Goal: Information Seeking & Learning: Learn about a topic

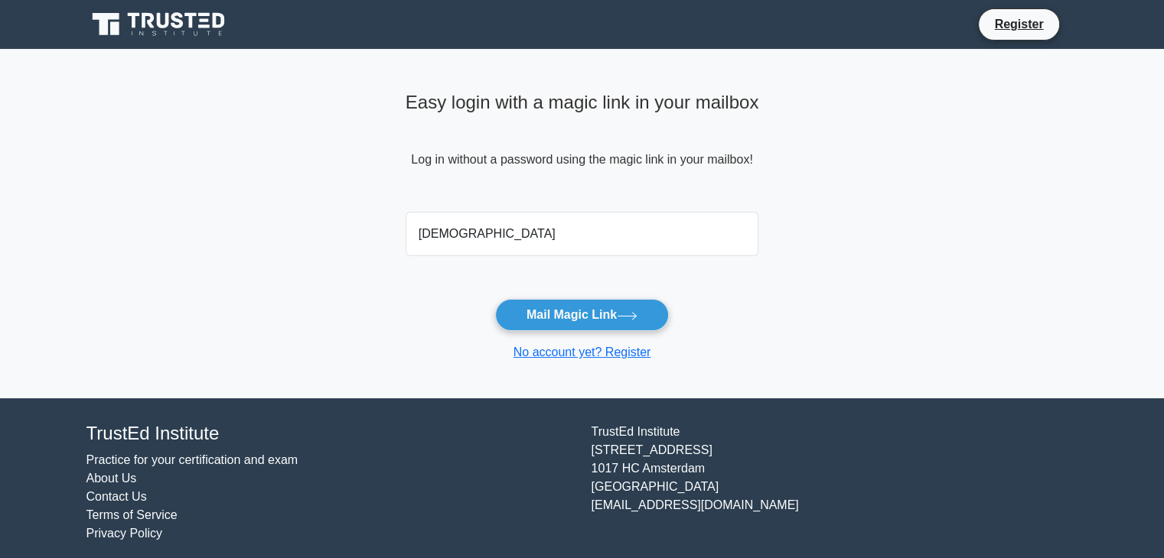
type input "[DEMOGRAPHIC_DATA]"
drag, startPoint x: 448, startPoint y: 243, endPoint x: 263, endPoint y: 249, distance: 185.3
click at [270, 250] on main "Easy login with a magic link in your mailbox Log in without a password using th…" at bounding box center [582, 224] width 1164 height 350
click at [617, 240] on input "email" at bounding box center [581, 234] width 353 height 44
type input "IsmailAli5423@gmail.com"
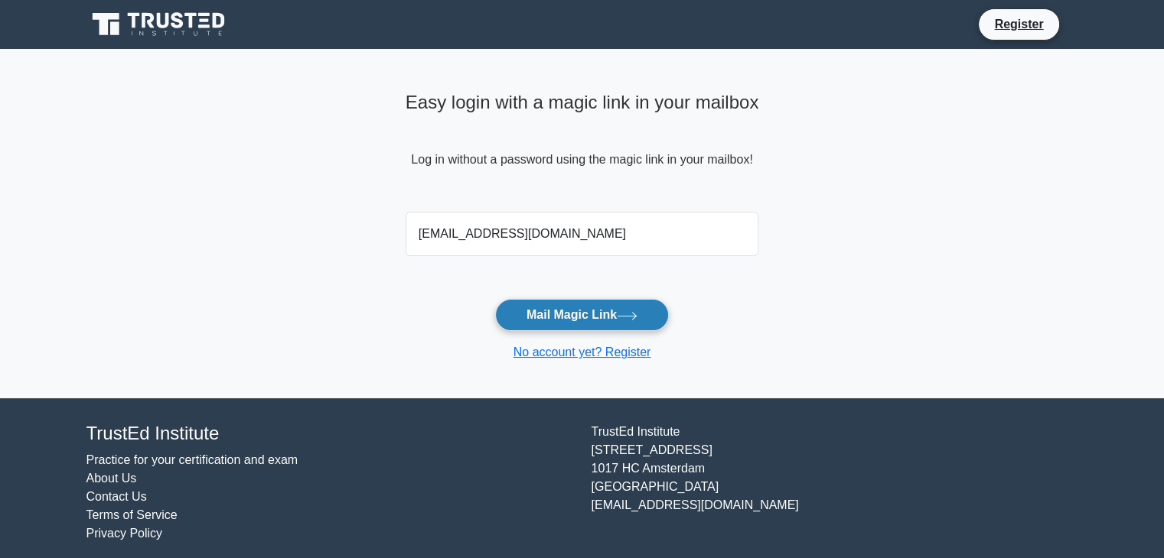
click at [564, 317] on button "Mail Magic Link" at bounding box center [582, 315] width 174 height 32
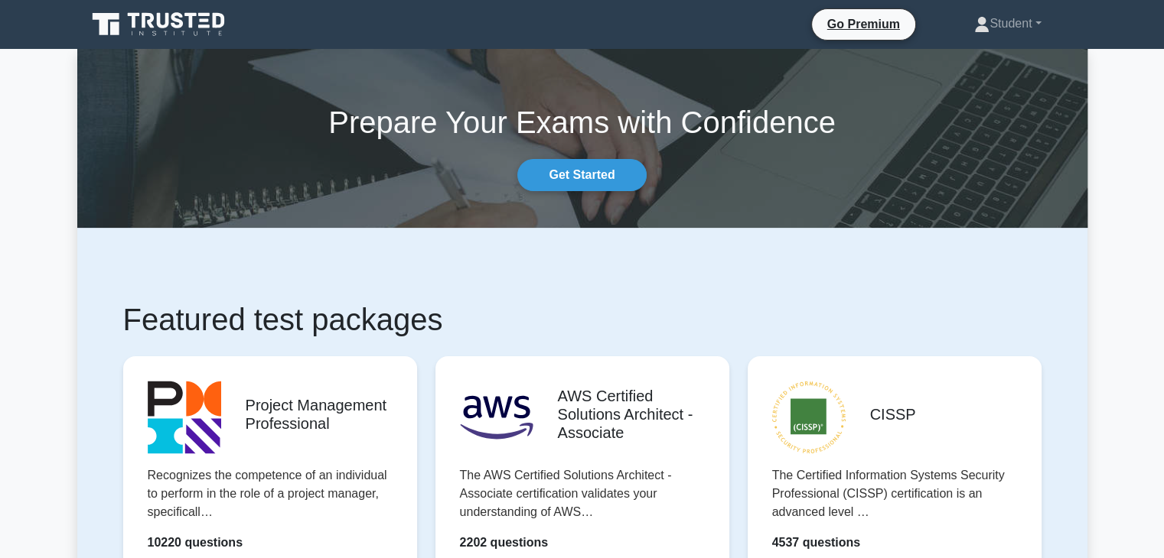
click at [146, 28] on icon at bounding box center [159, 24] width 147 height 29
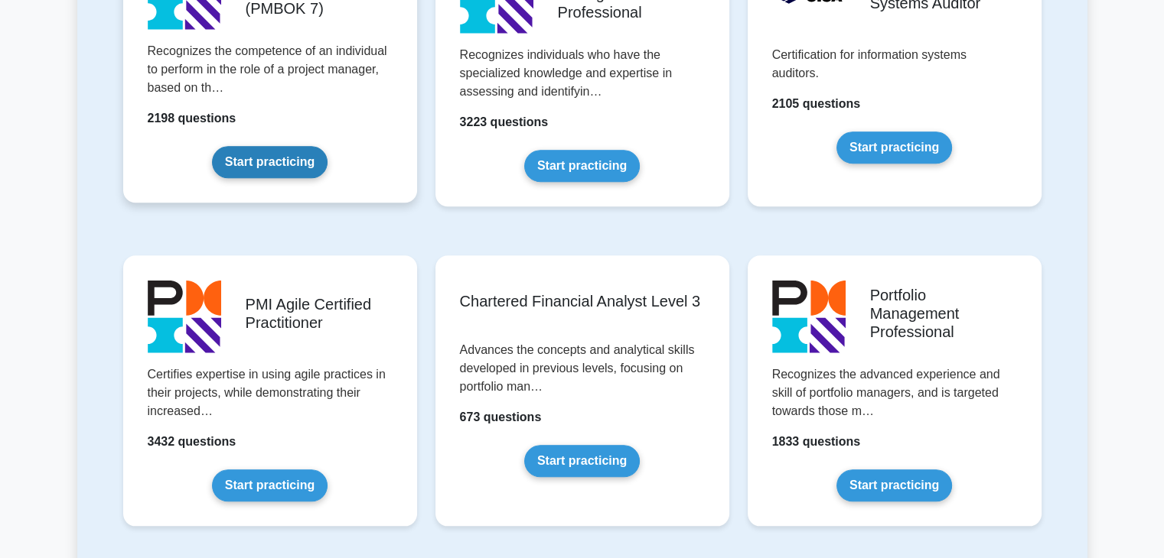
scroll to position [1377, 0]
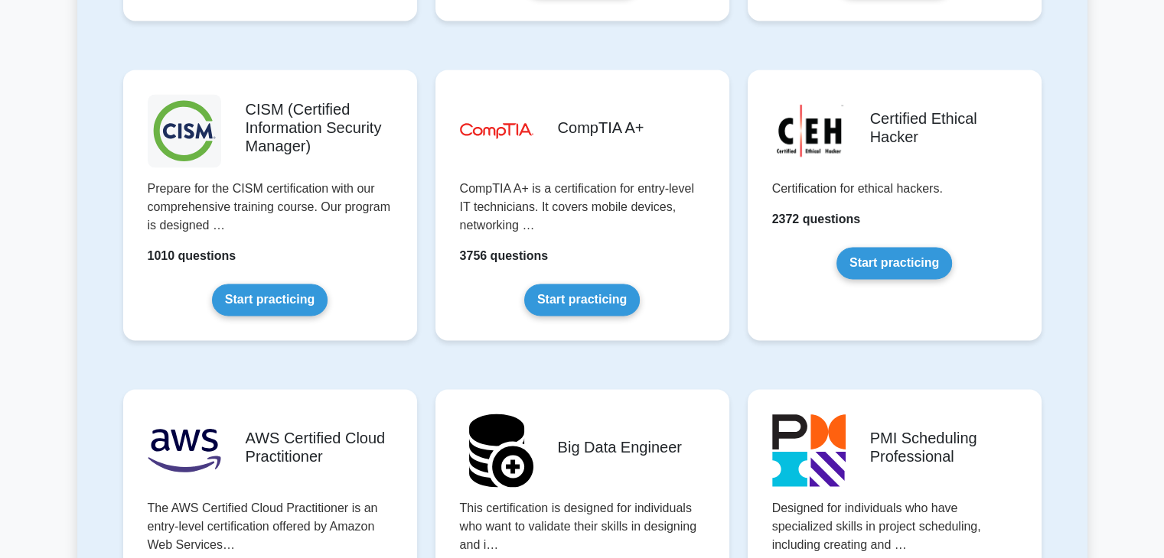
scroll to position [0, 0]
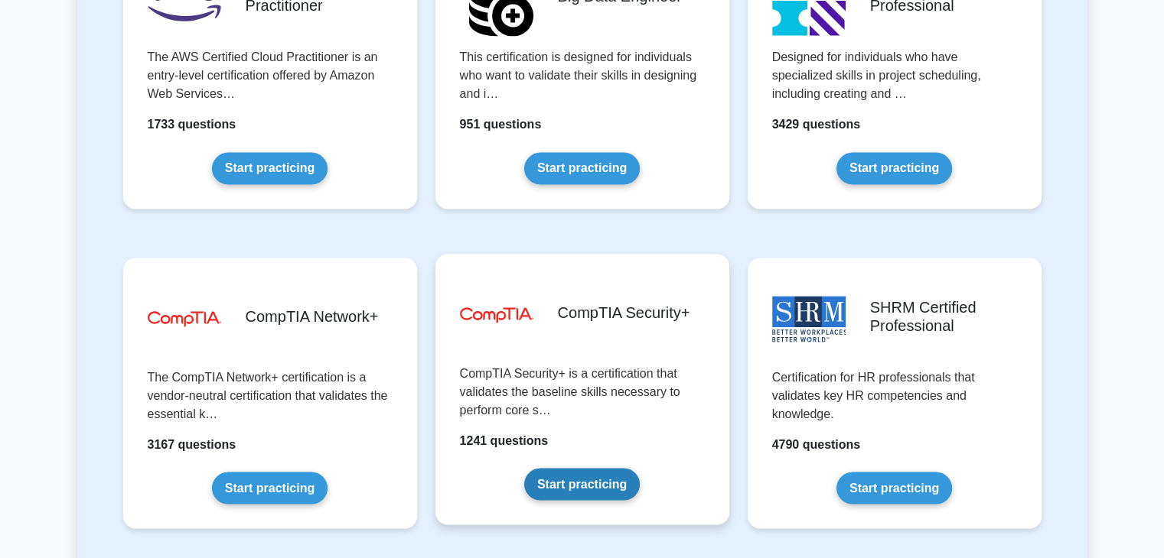
scroll to position [2754, 0]
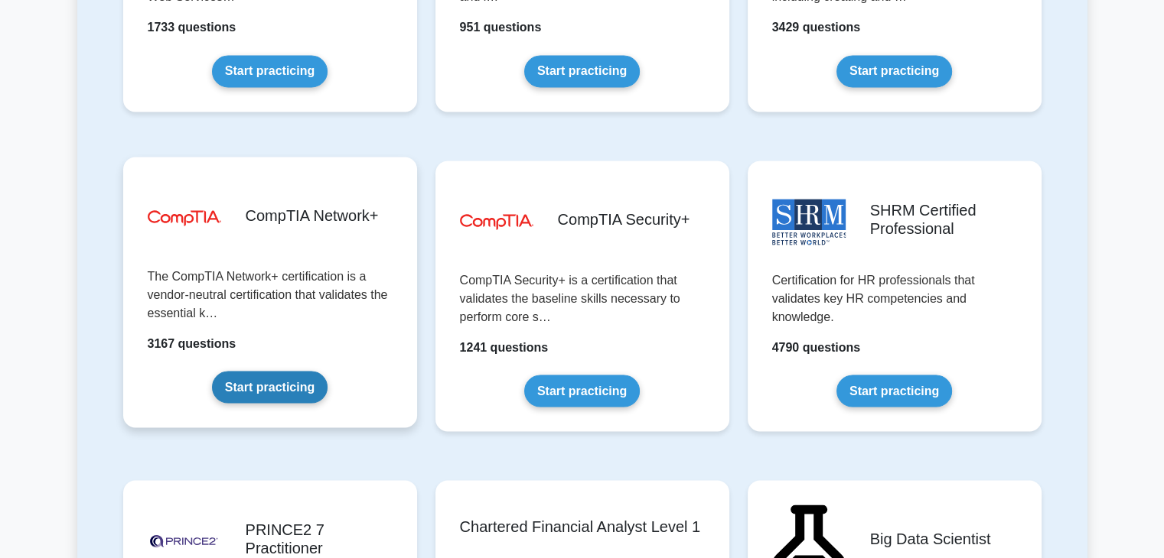
click at [327, 371] on link "Start practicing" at bounding box center [270, 387] width 116 height 32
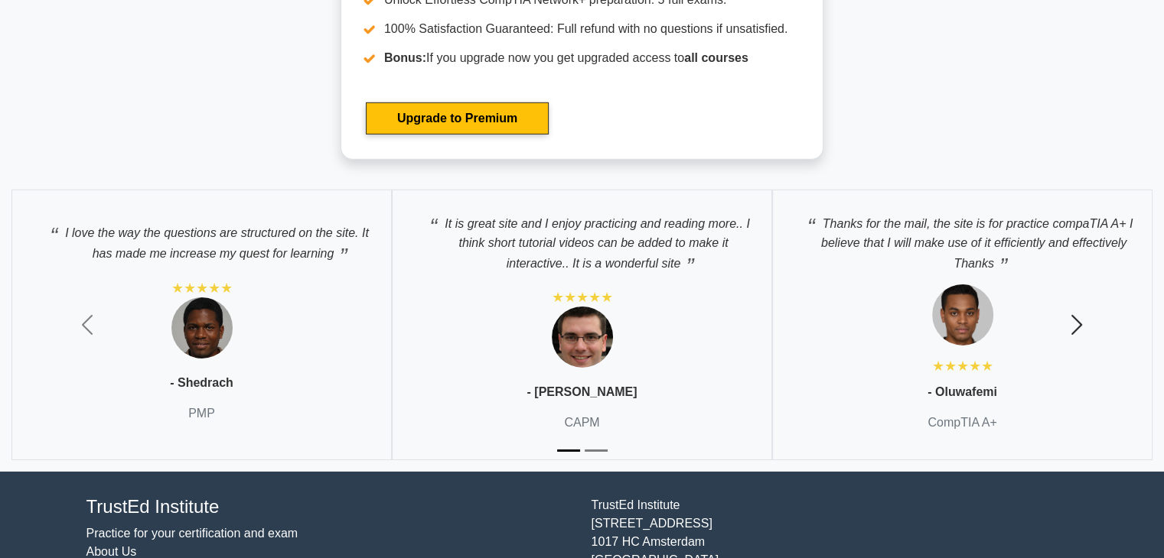
scroll to position [4981, 0]
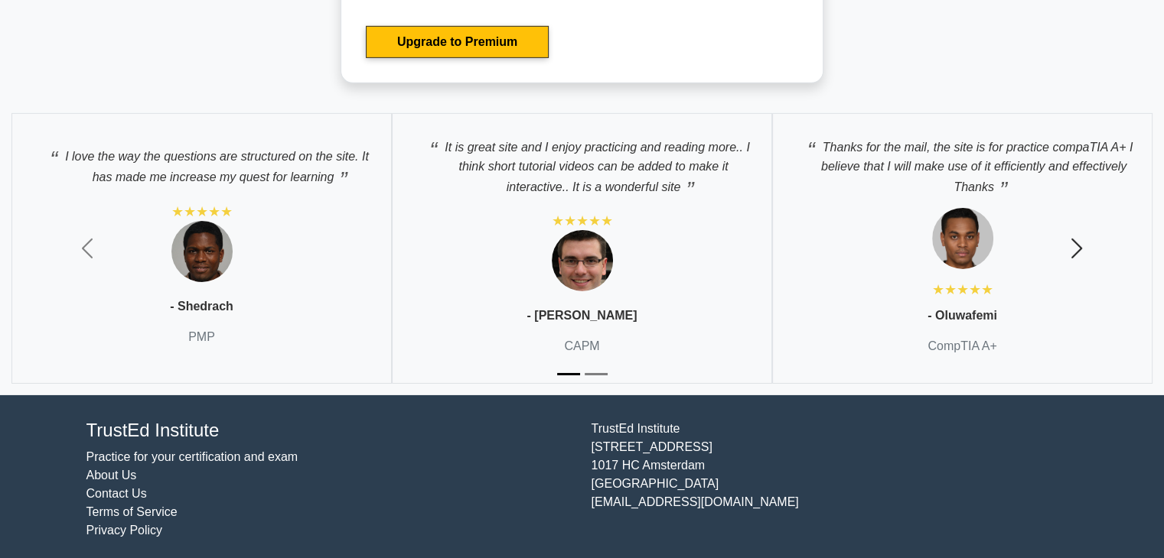
click at [1075, 249] on span "button" at bounding box center [1076, 248] width 24 height 24
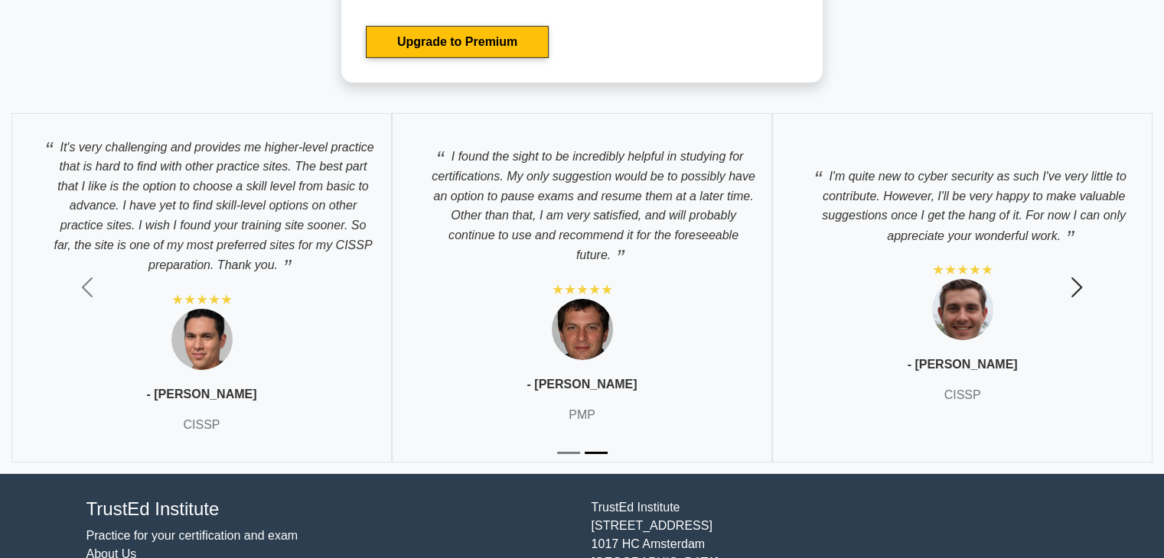
click at [1075, 275] on span "button" at bounding box center [1076, 287] width 24 height 24
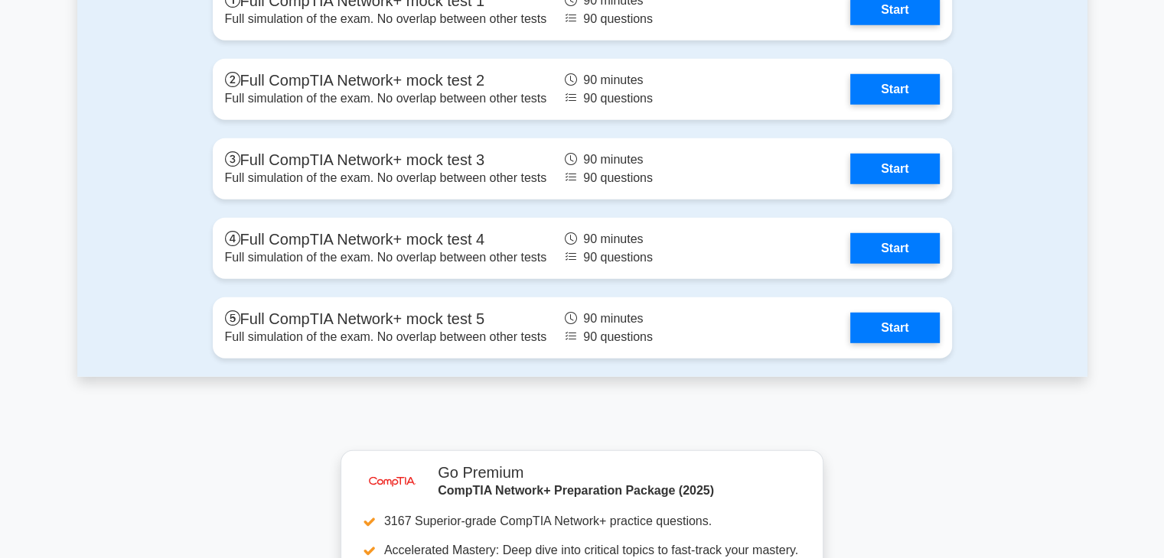
scroll to position [4139, 0]
